Goal: Transaction & Acquisition: Purchase product/service

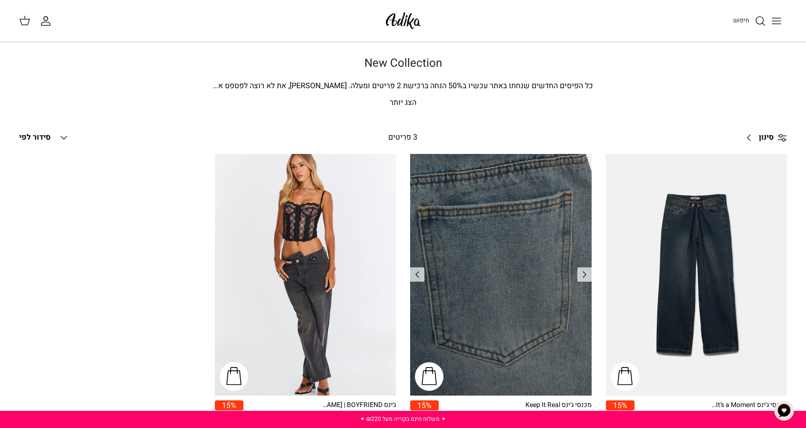
click at [428, 316] on img "מכנסי ג'ינס Keep It Real" at bounding box center [501, 275] width 182 height 242
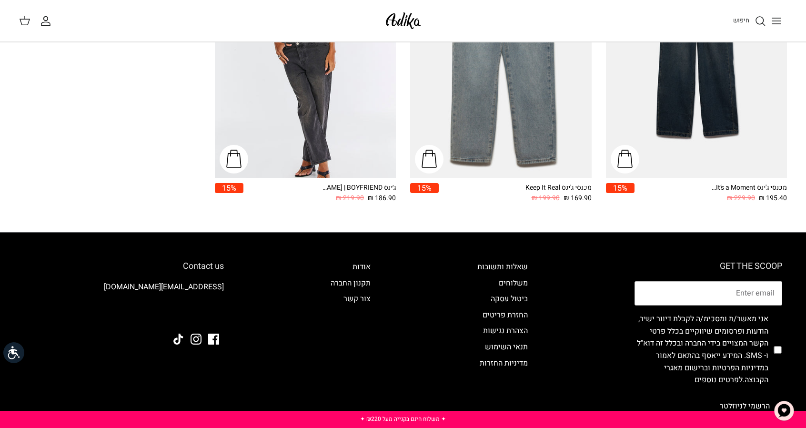
scroll to position [312, 0]
